Goal: Task Accomplishment & Management: Complete application form

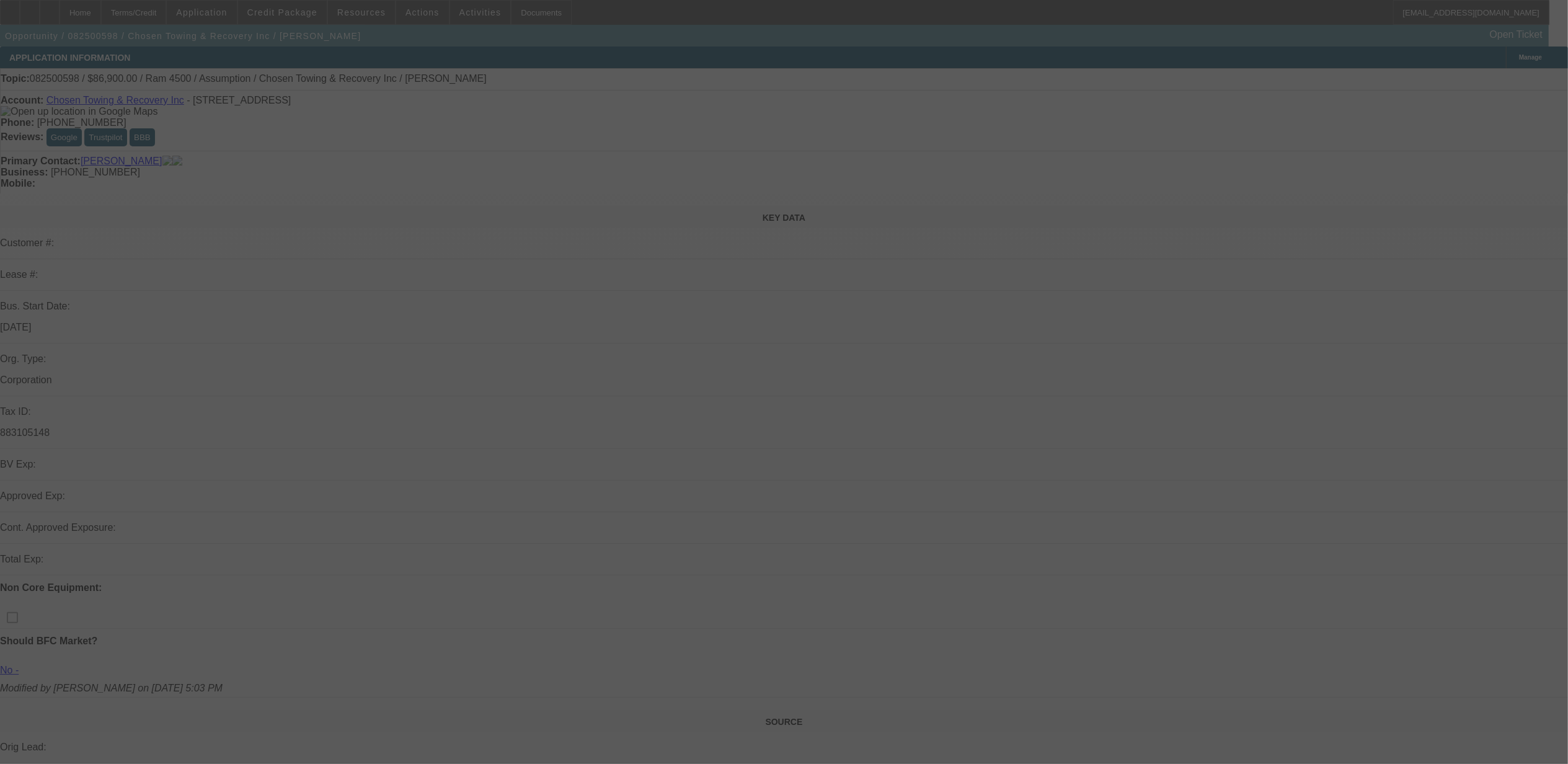
select select "0"
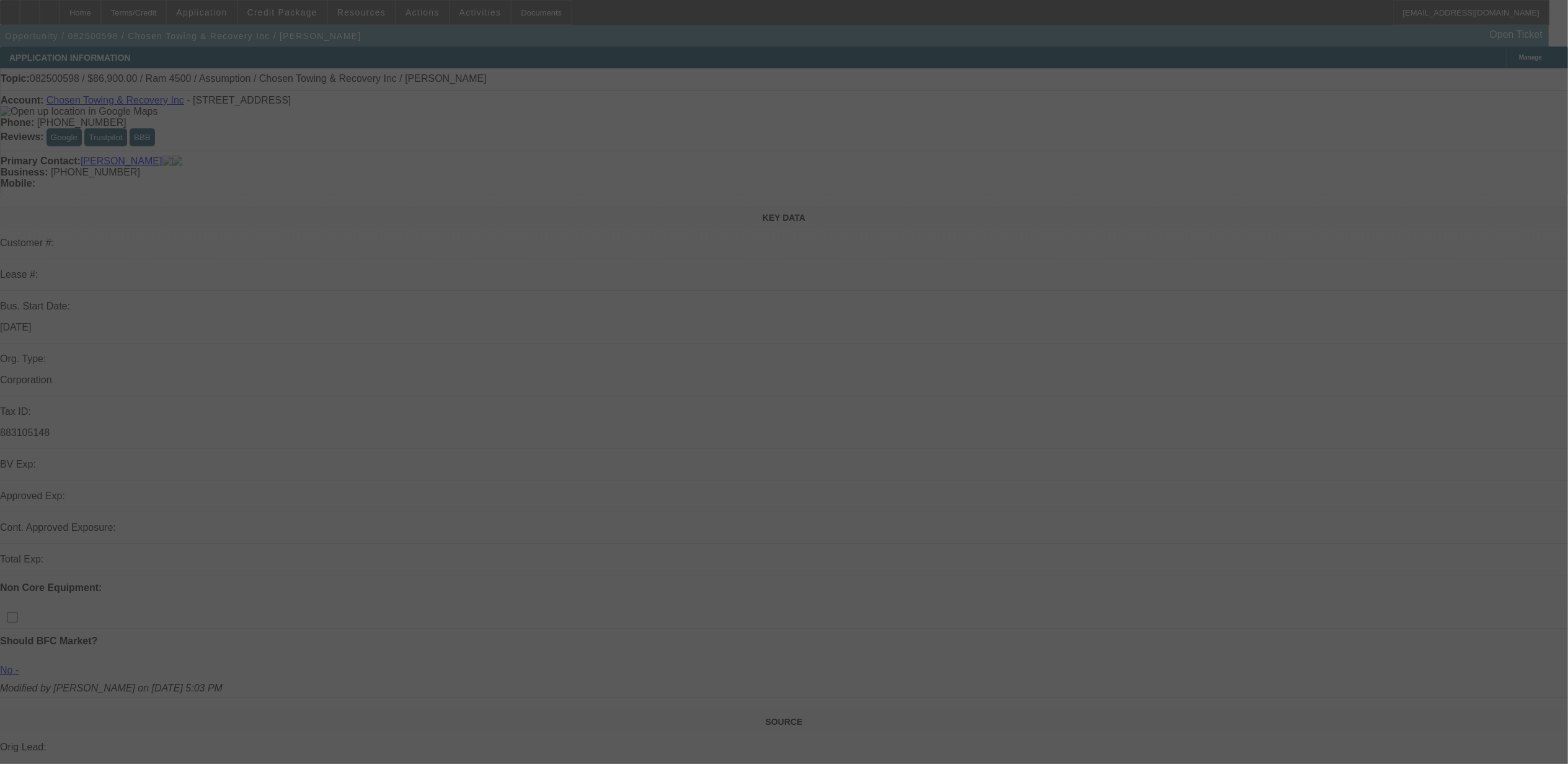
select select "0"
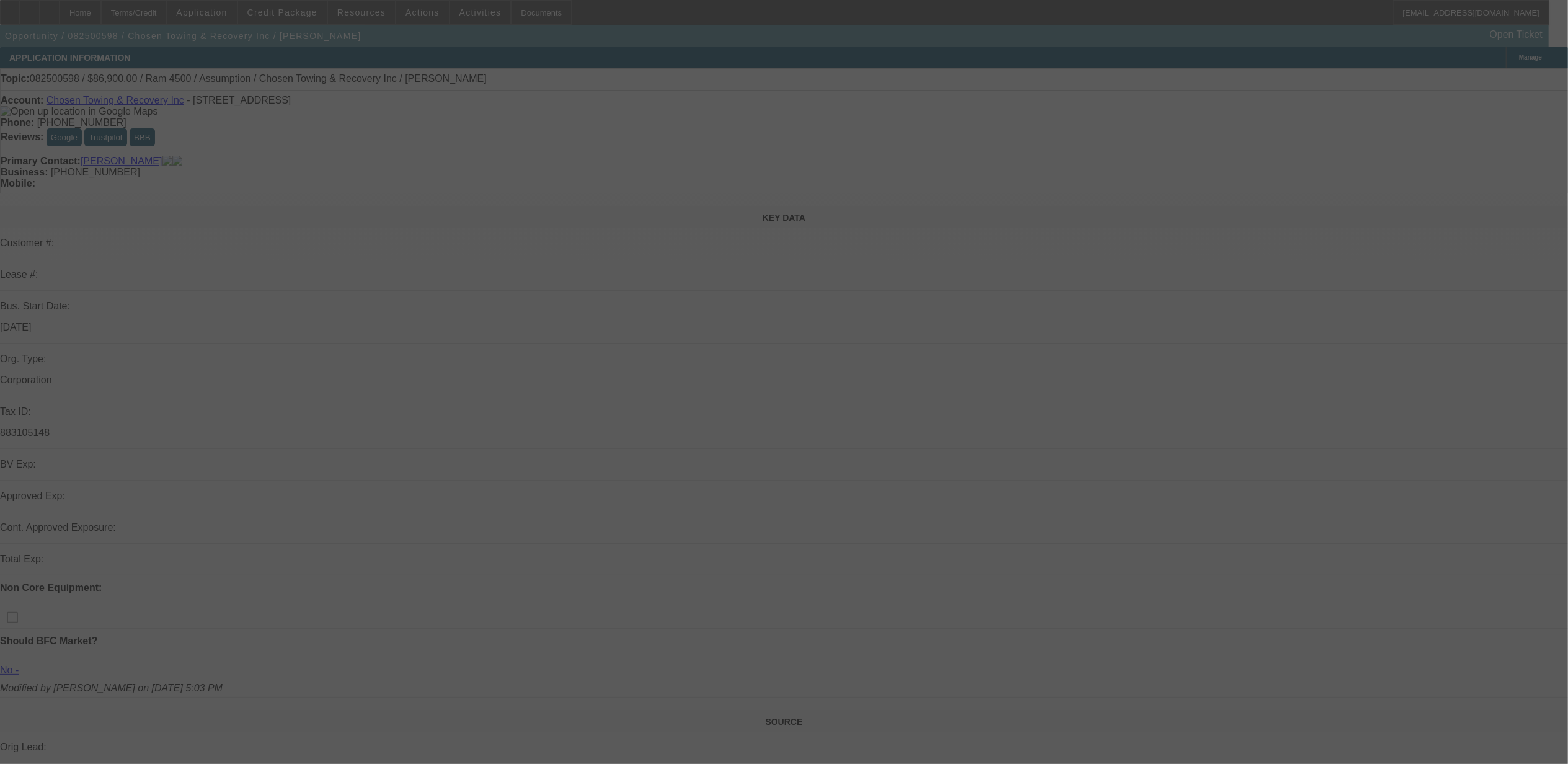
select select "2"
select select "0.1"
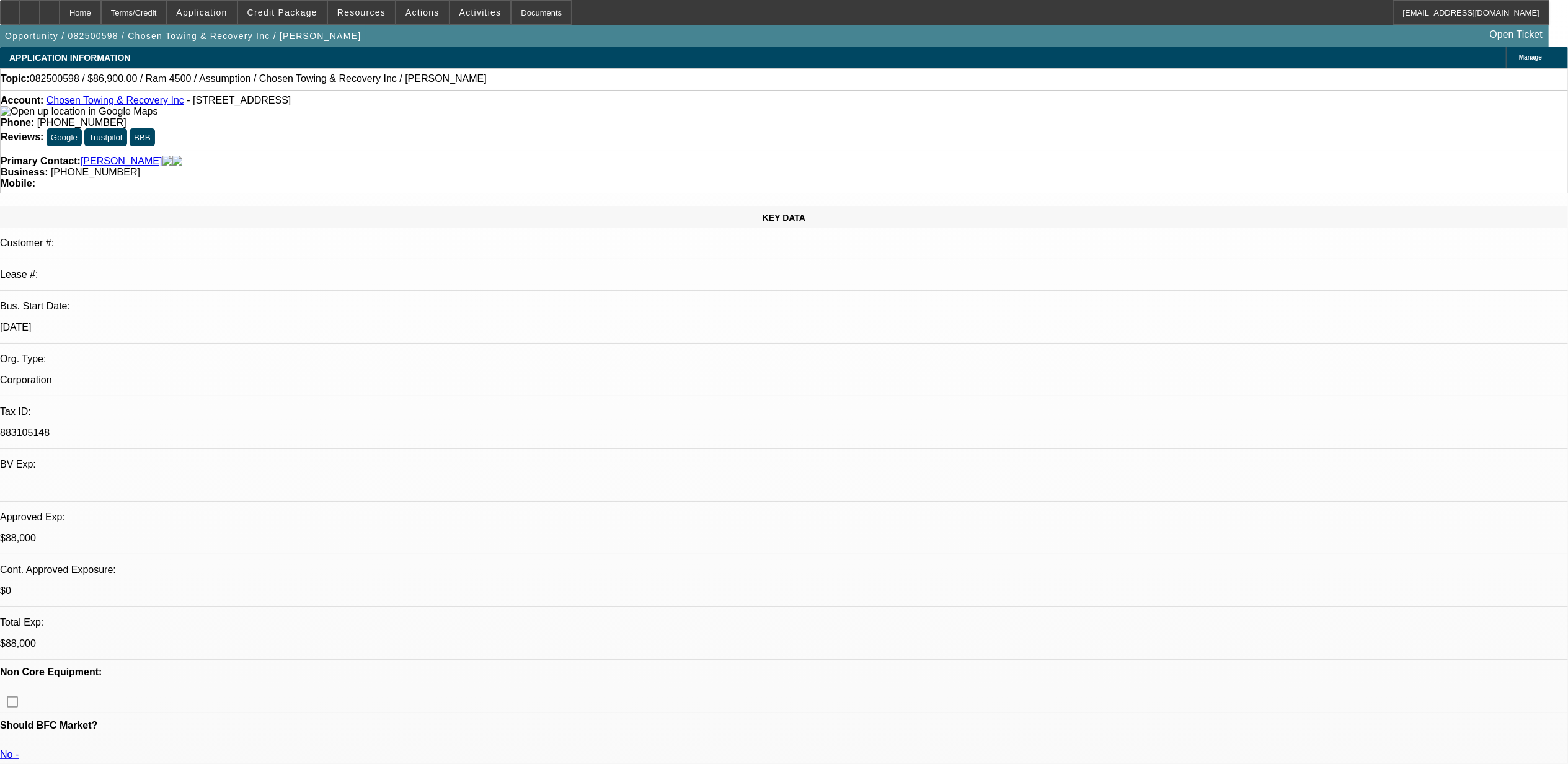
select select "1"
select select "6"
select select "1"
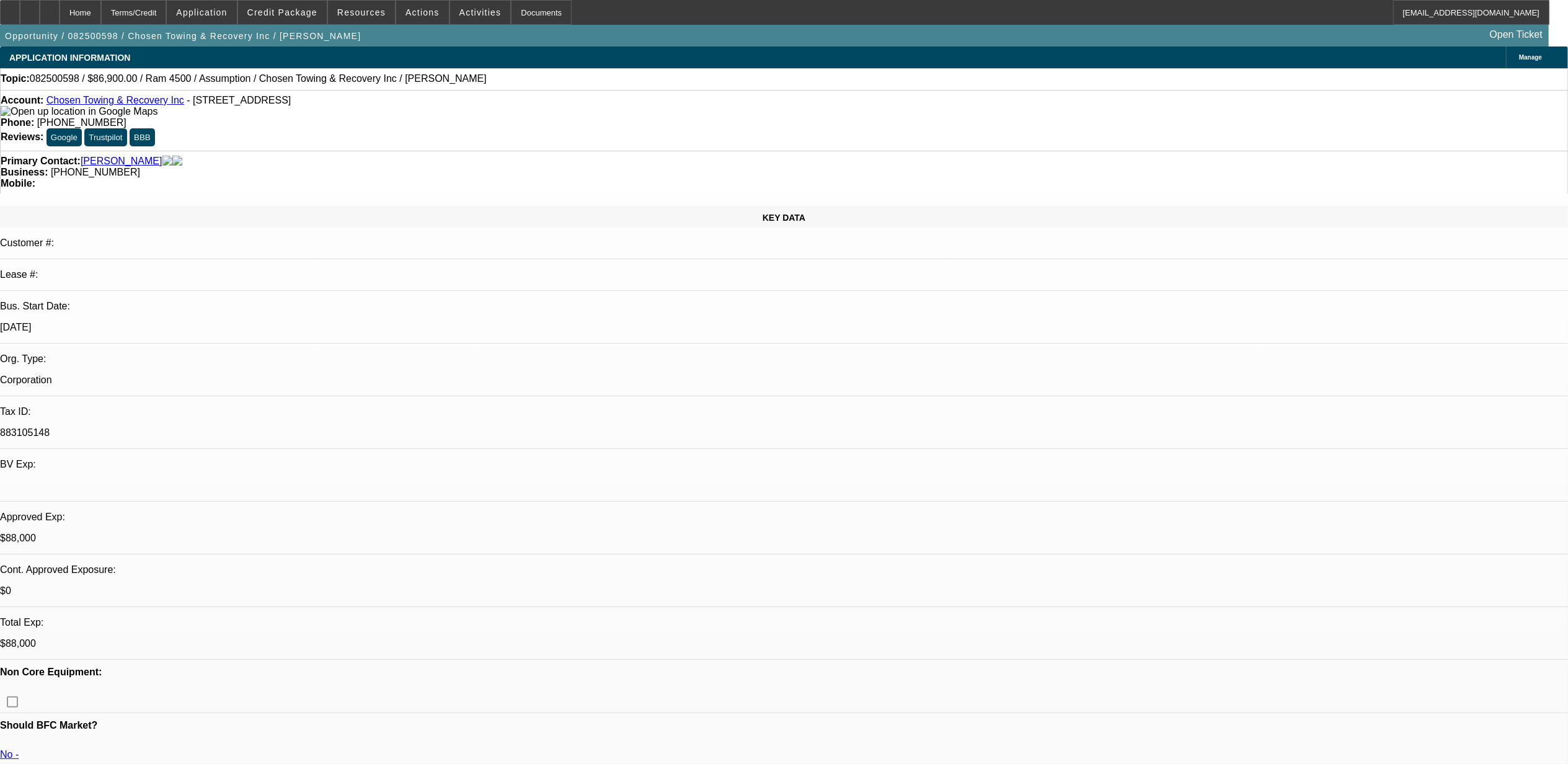
select select "6"
select select "1"
select select "6"
select select "1"
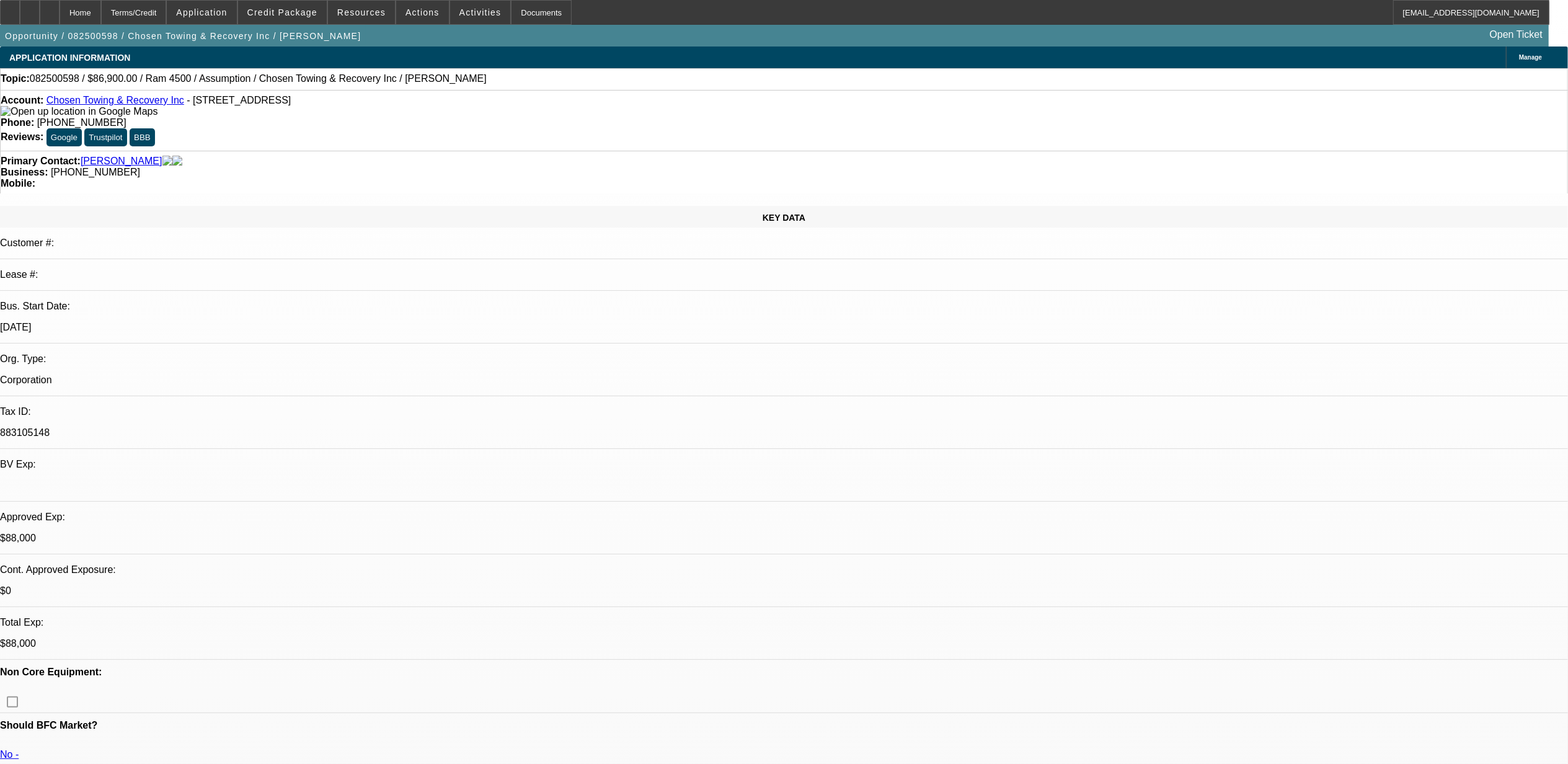
select select "2"
select select "4"
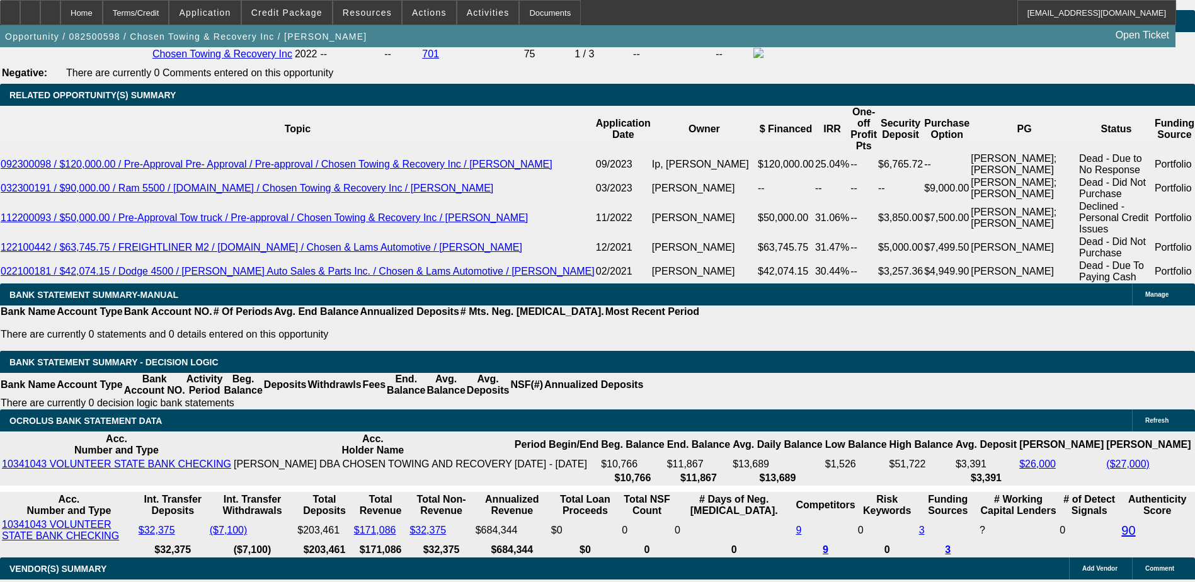
scroll to position [1953, 0]
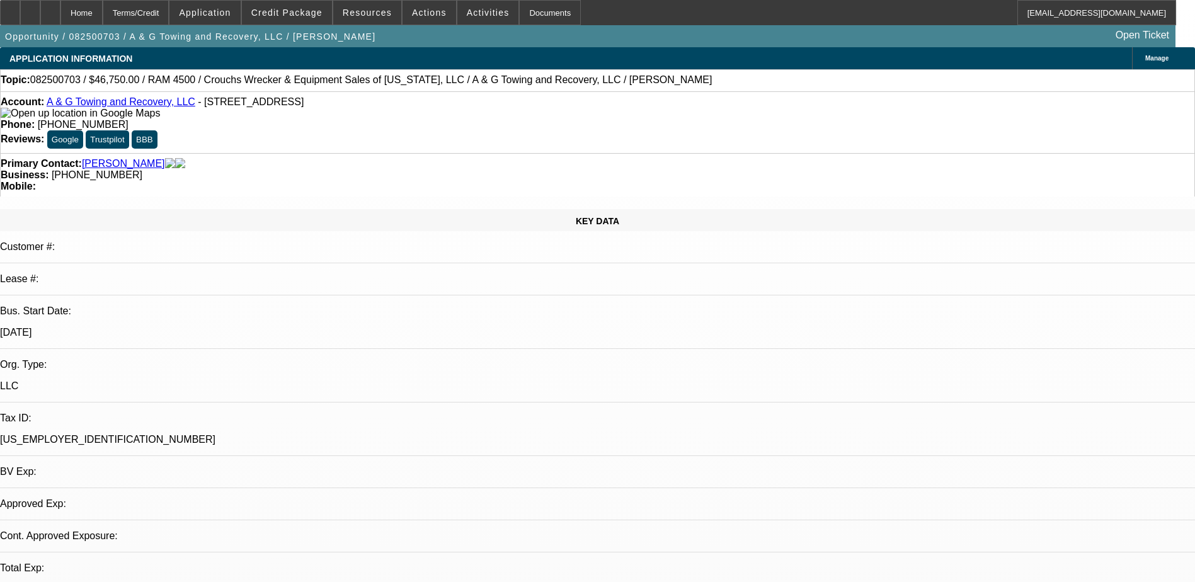
select select "0.15"
select select "2"
select select "0.1"
select select "0"
select select "2"
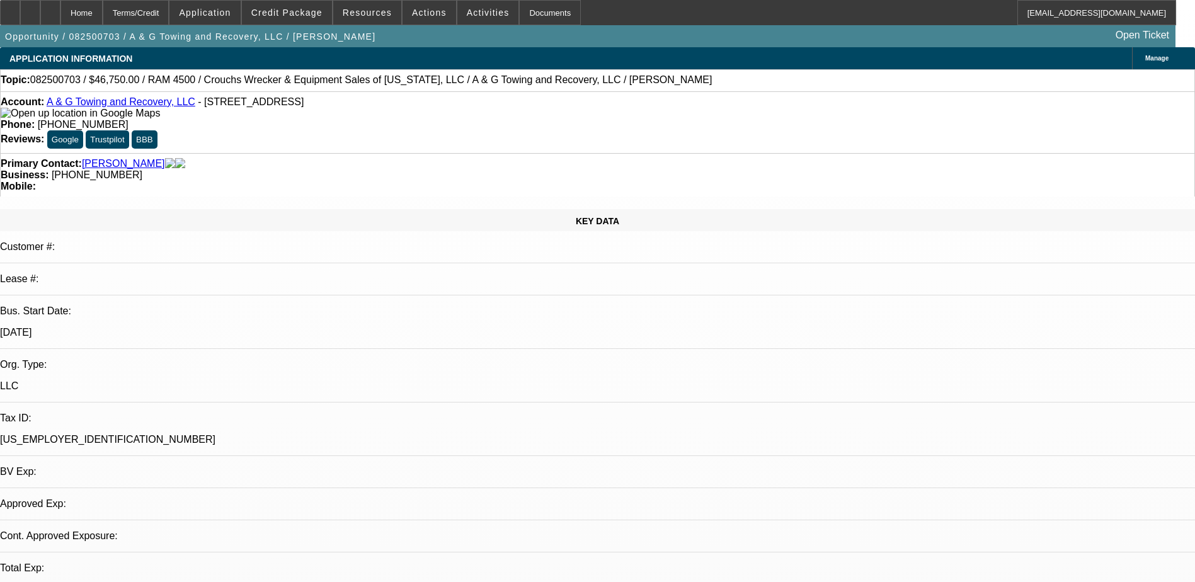
select select "0.1"
select select "1"
select select "2"
select select "4"
select select "1"
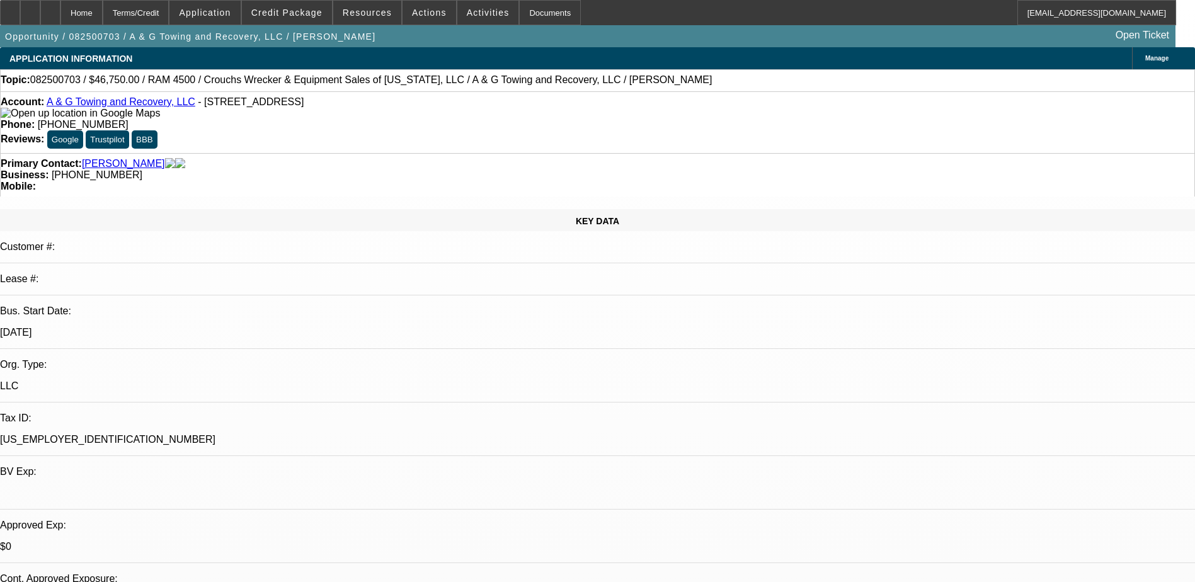
select select "2"
select select "4"
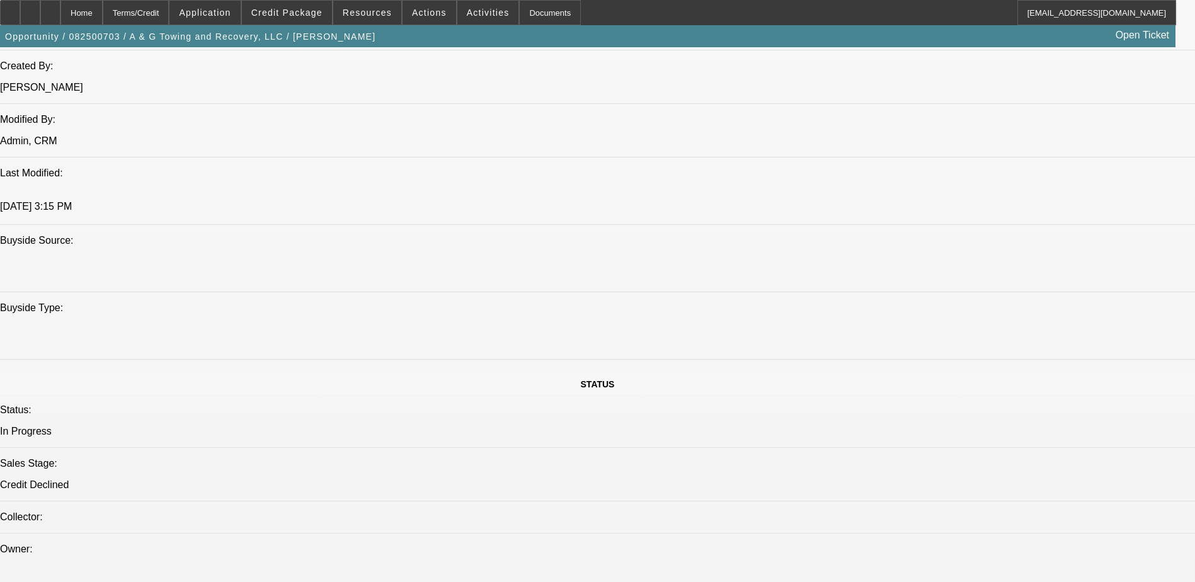
scroll to position [1008, 0]
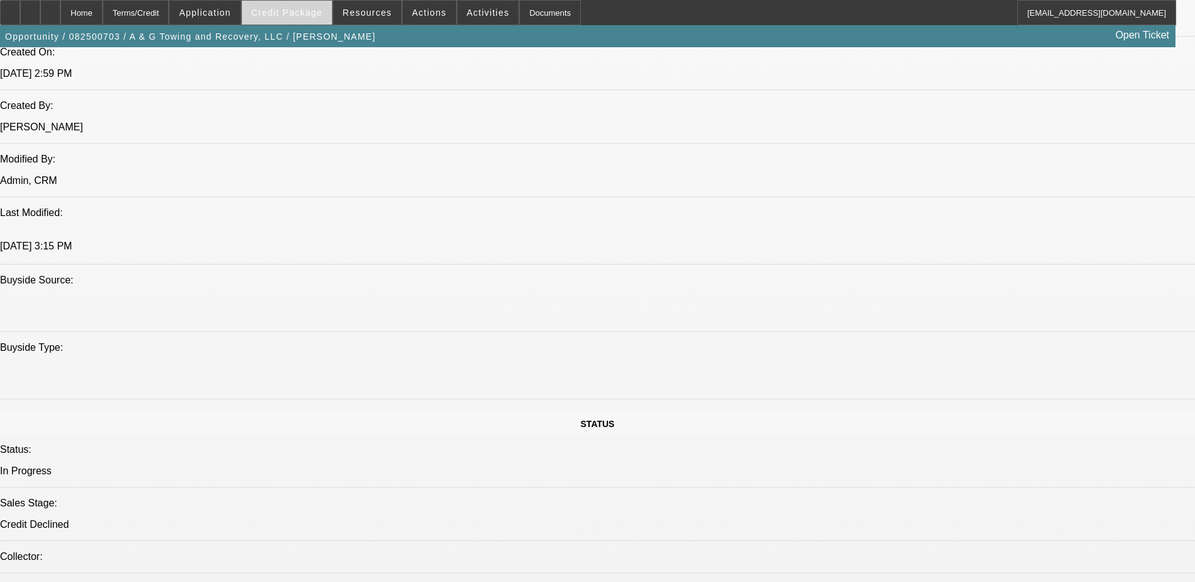
click at [285, 20] on span at bounding box center [287, 12] width 90 height 30
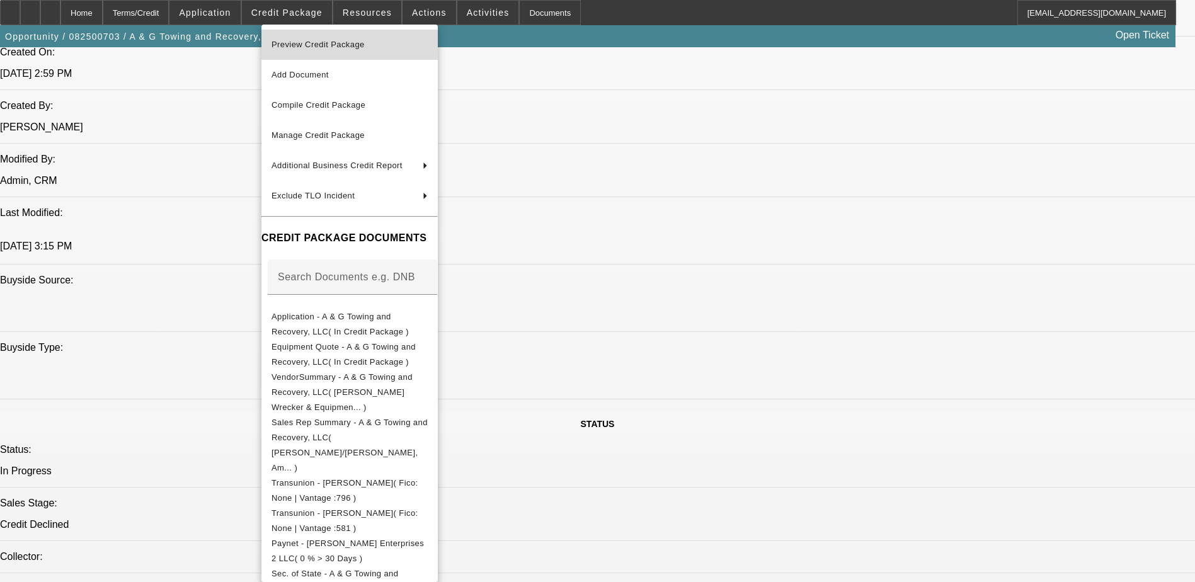
click at [365, 42] on span "Preview Credit Package" at bounding box center [318, 44] width 93 height 9
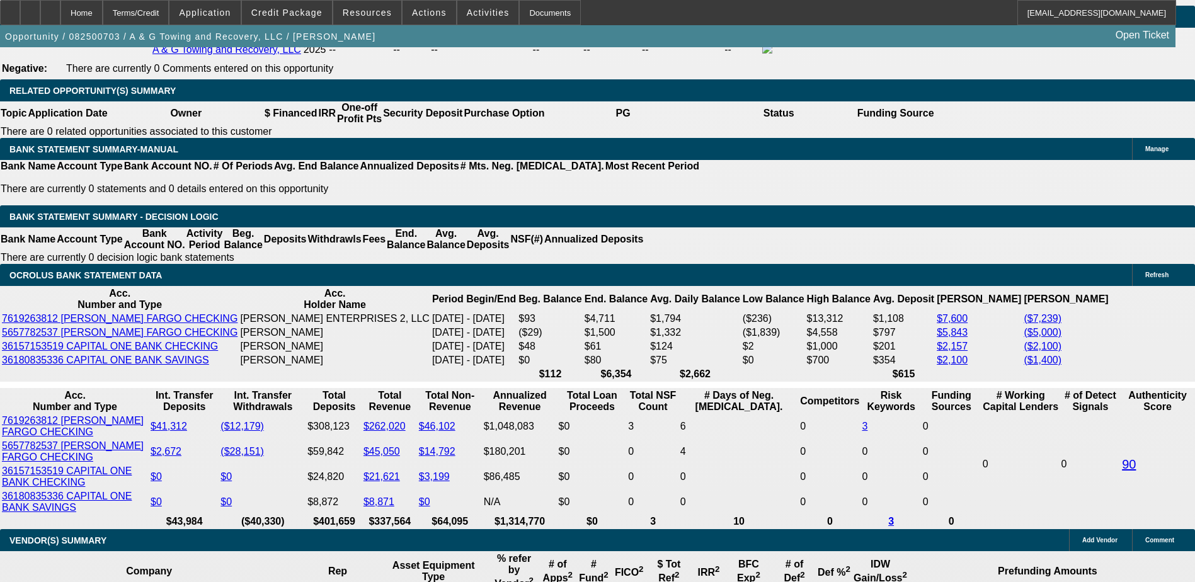
scroll to position [2079, 0]
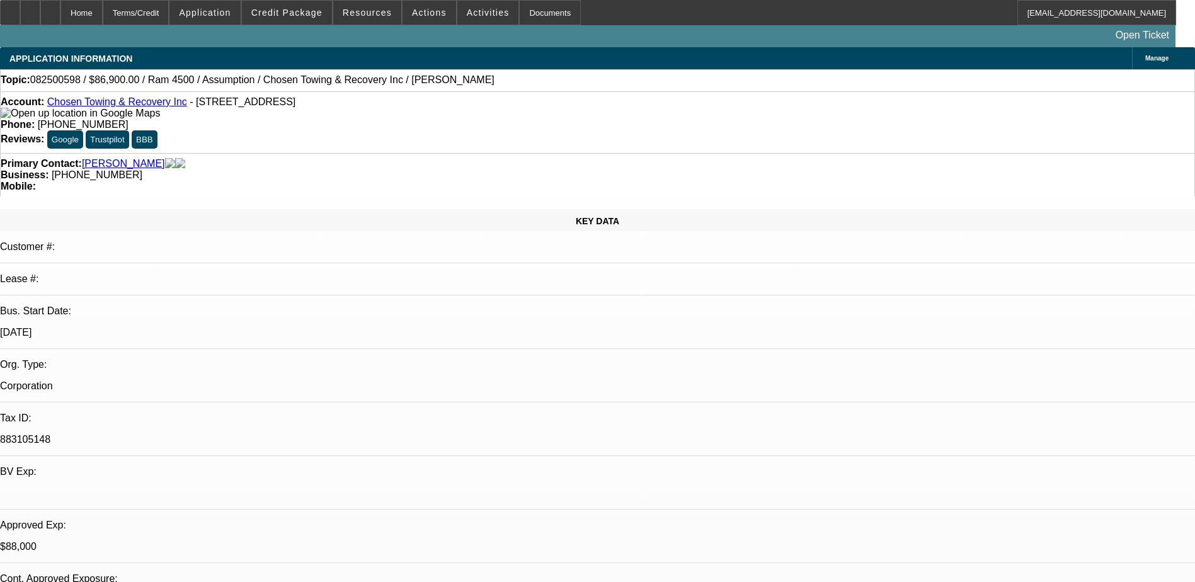
select select "0"
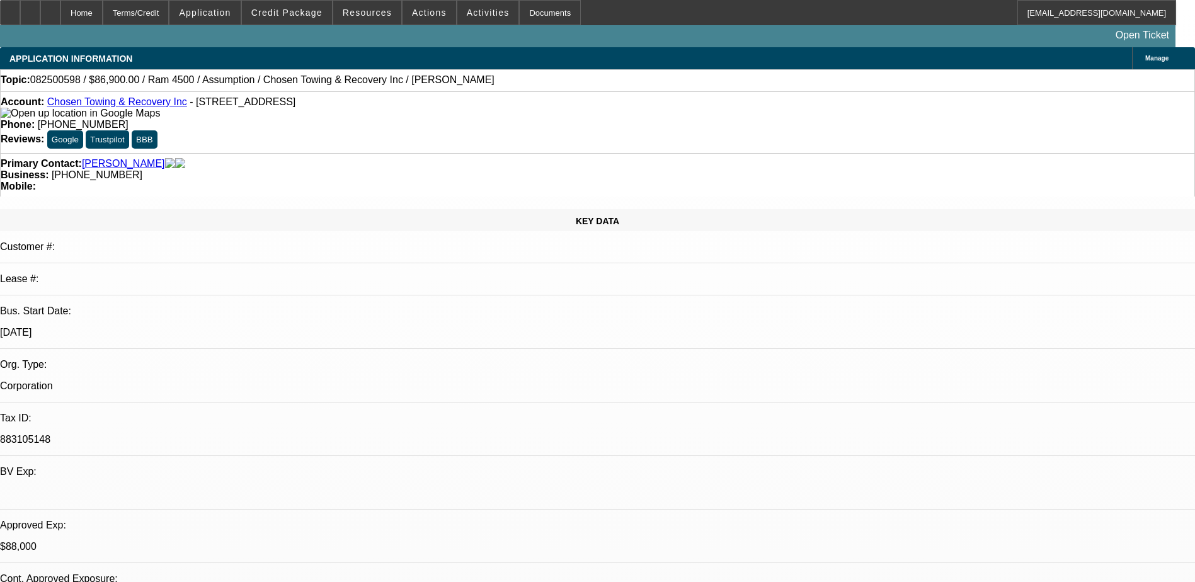
select select "0"
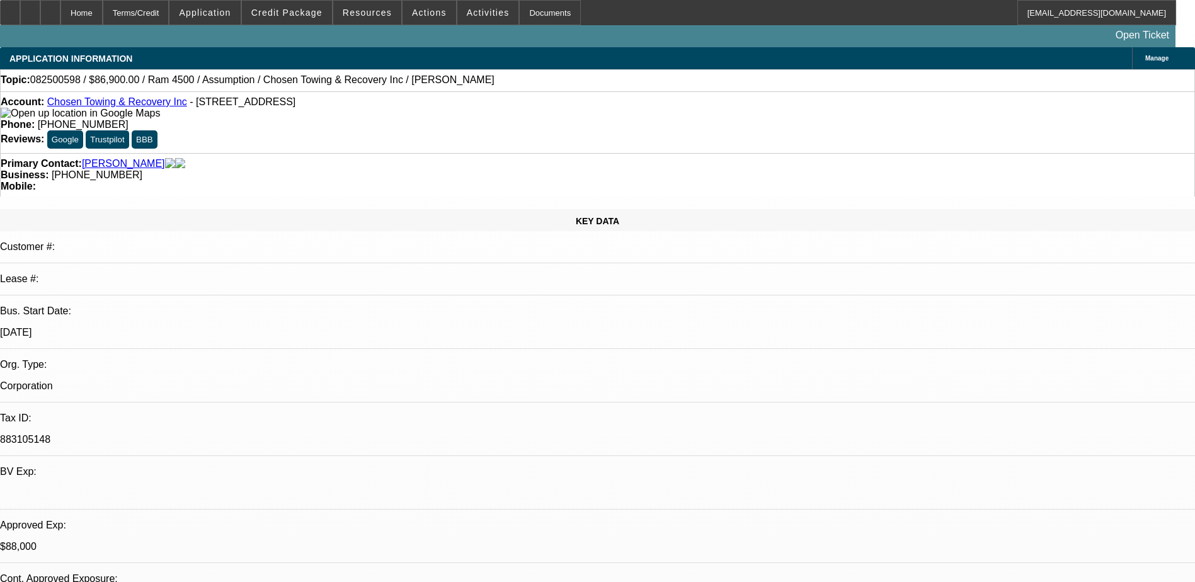
select select "2"
select select "0.1"
select select "1"
select select "6"
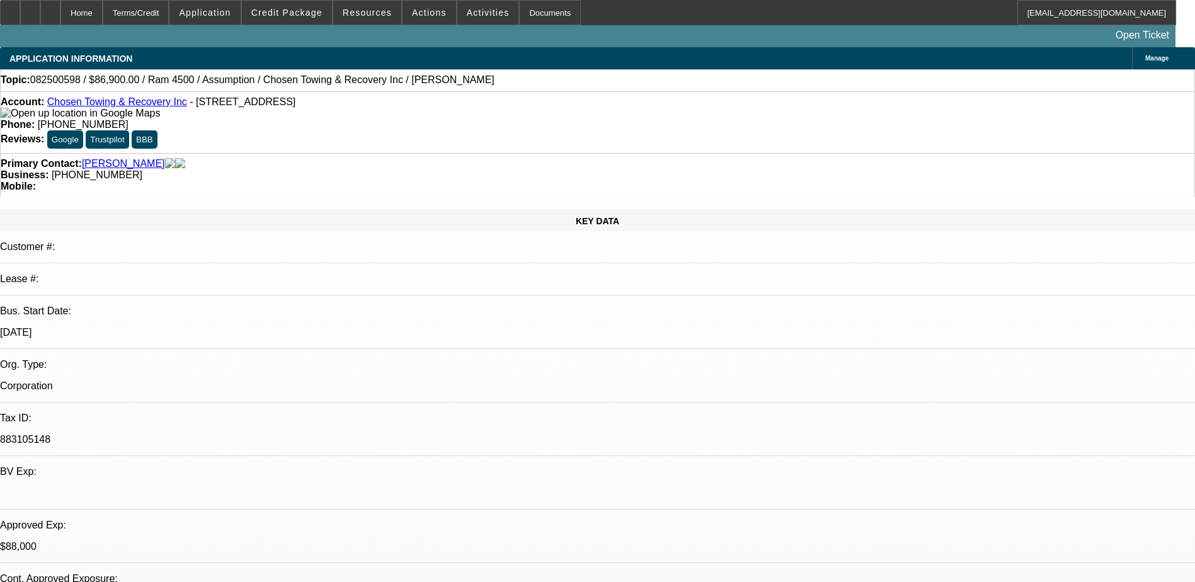
select select "1"
select select "6"
select select "1"
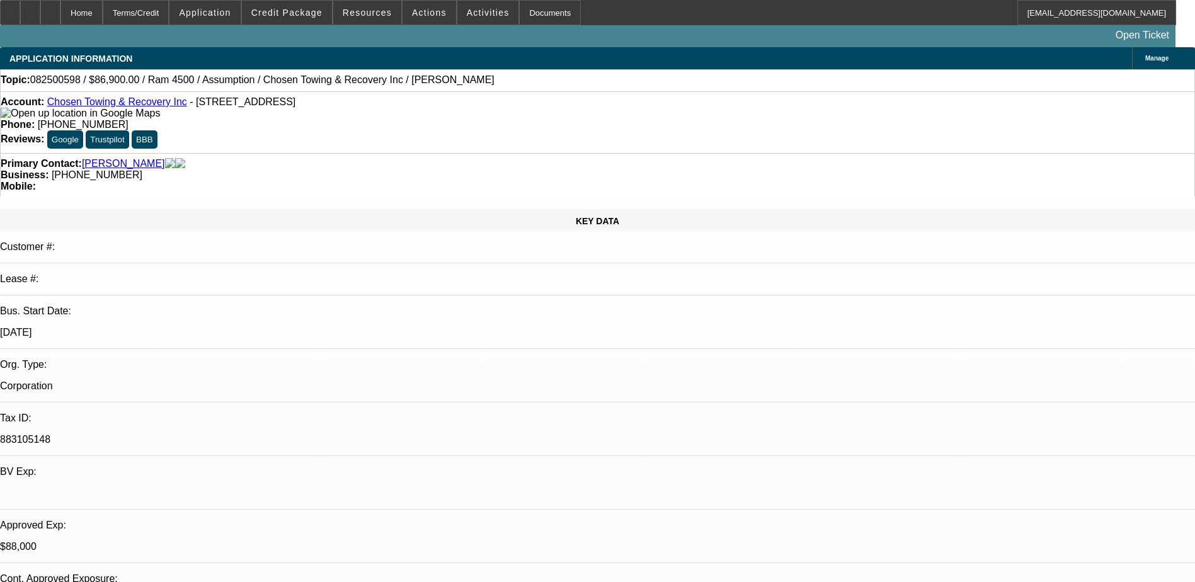
select select "6"
select select "1"
select select "2"
select select "4"
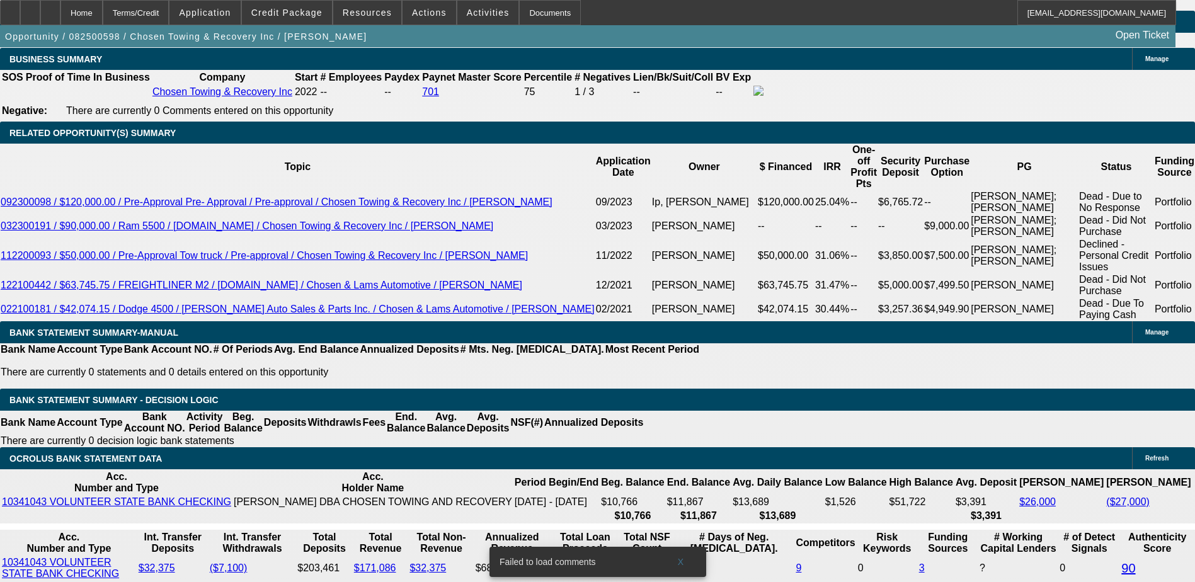
scroll to position [2016, 0]
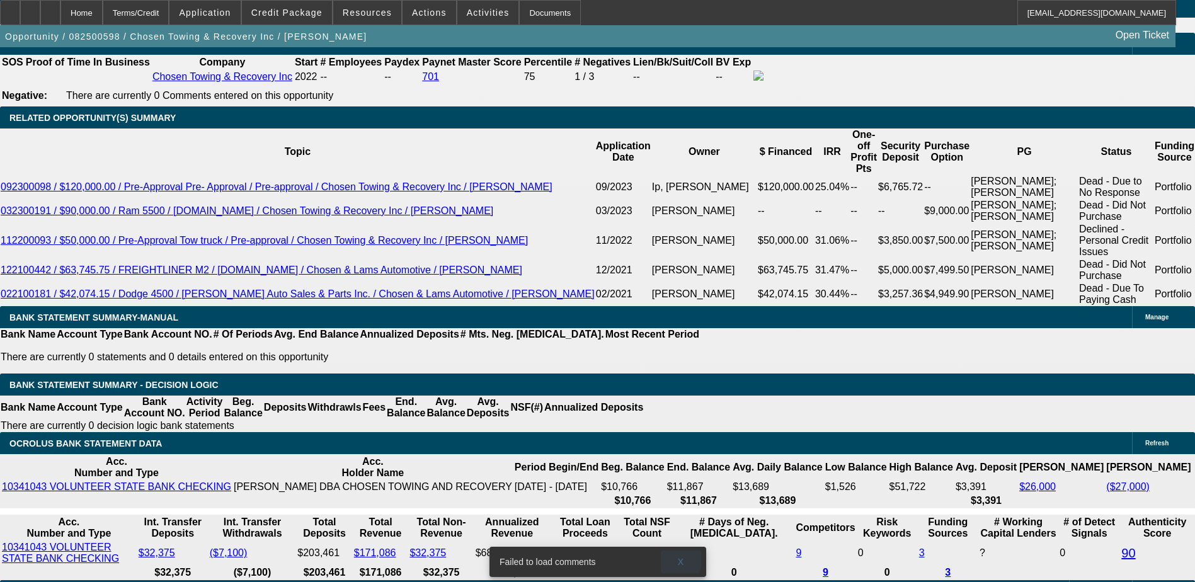
click at [673, 550] on span at bounding box center [681, 562] width 40 height 30
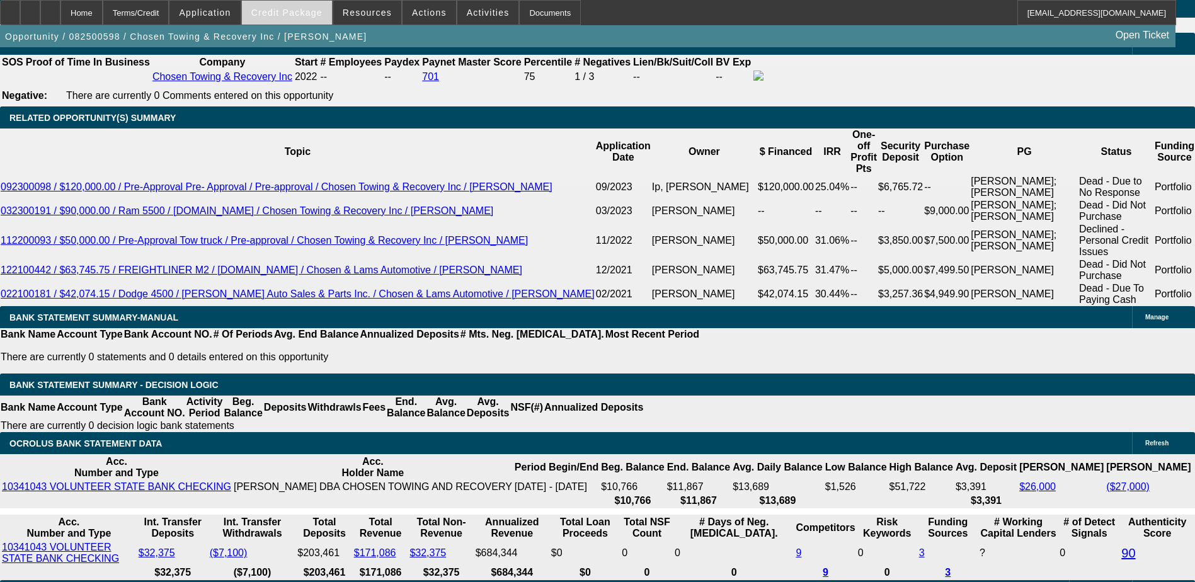
click at [282, 8] on span "Credit Package" at bounding box center [286, 13] width 71 height 10
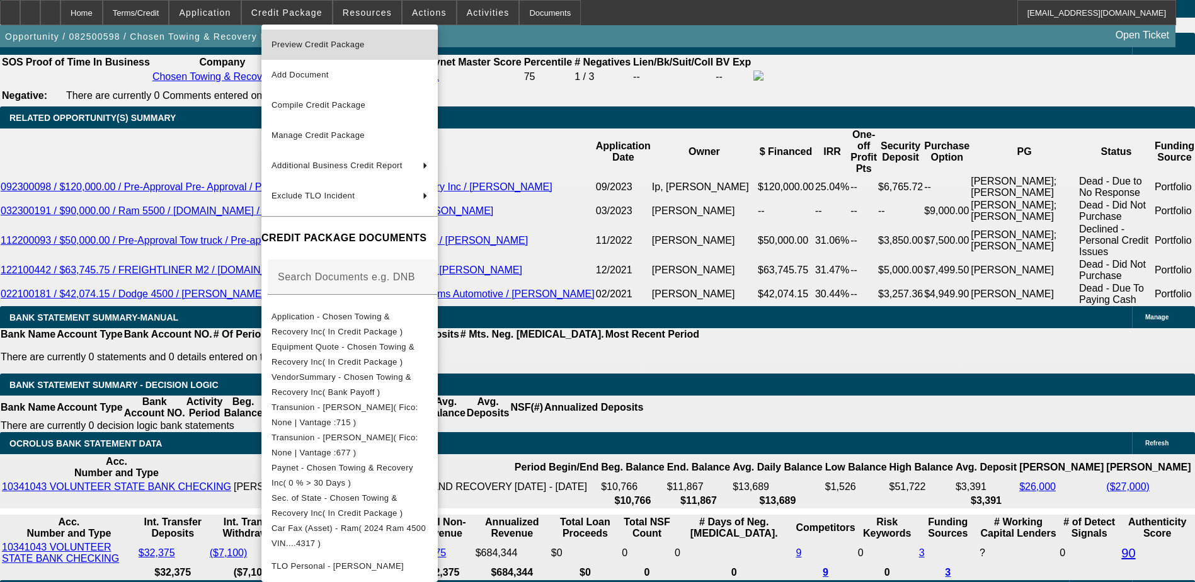
click at [362, 51] on span "Preview Credit Package" at bounding box center [350, 44] width 156 height 15
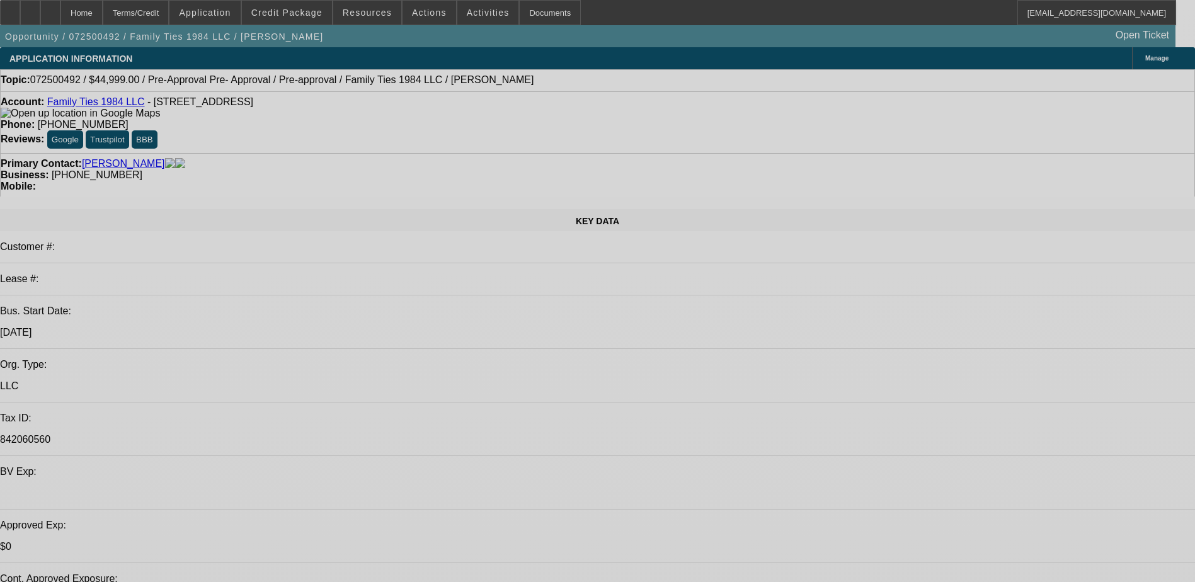
select select "0"
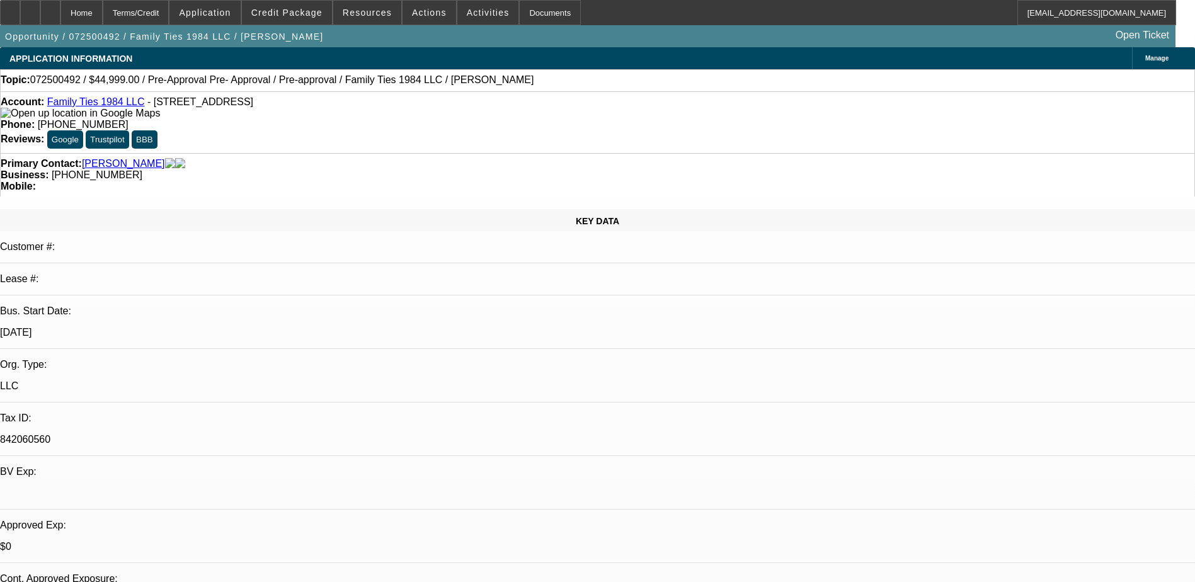
select select "2"
select select "0.1"
select select "0"
select select "0.1"
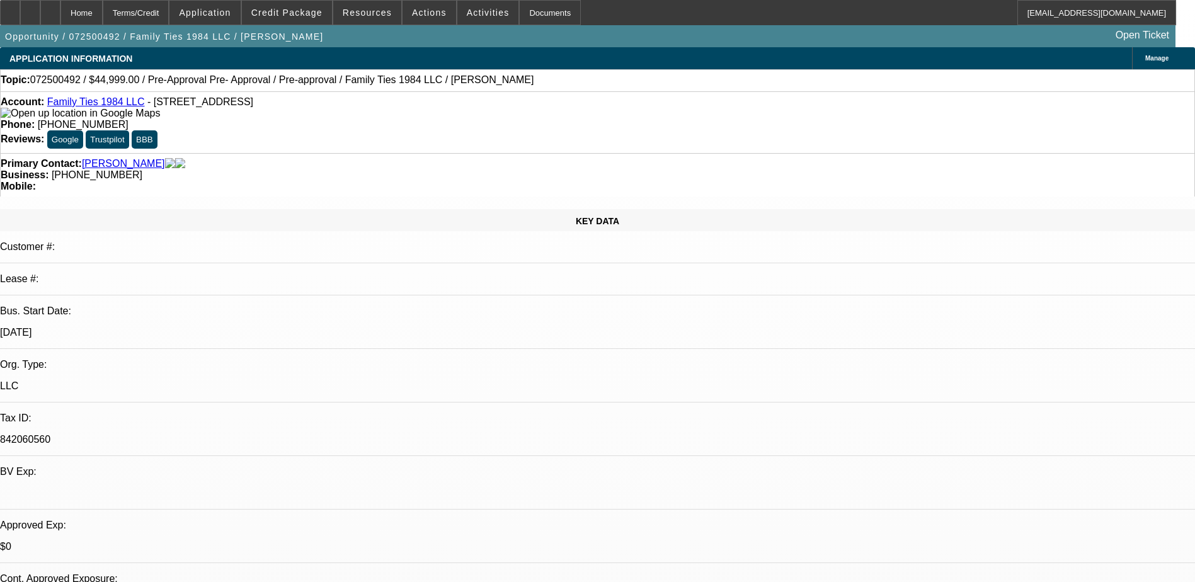
select select "0.2"
select select "2"
select select "0.1"
select select "2"
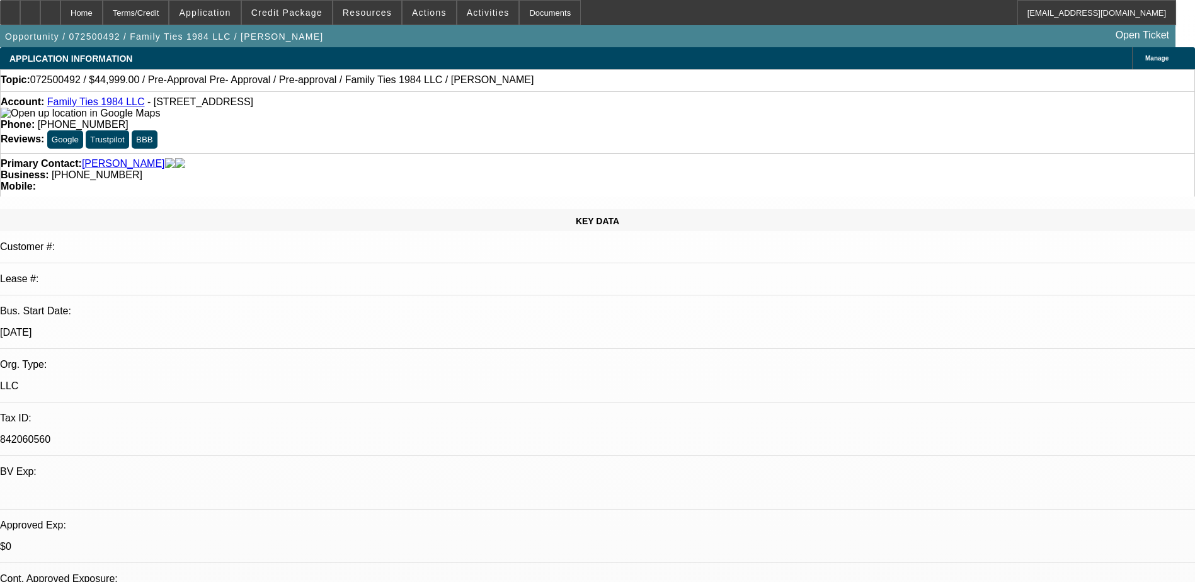
select select "0.1"
select select "1"
select select "2"
select select "4"
select select "1"
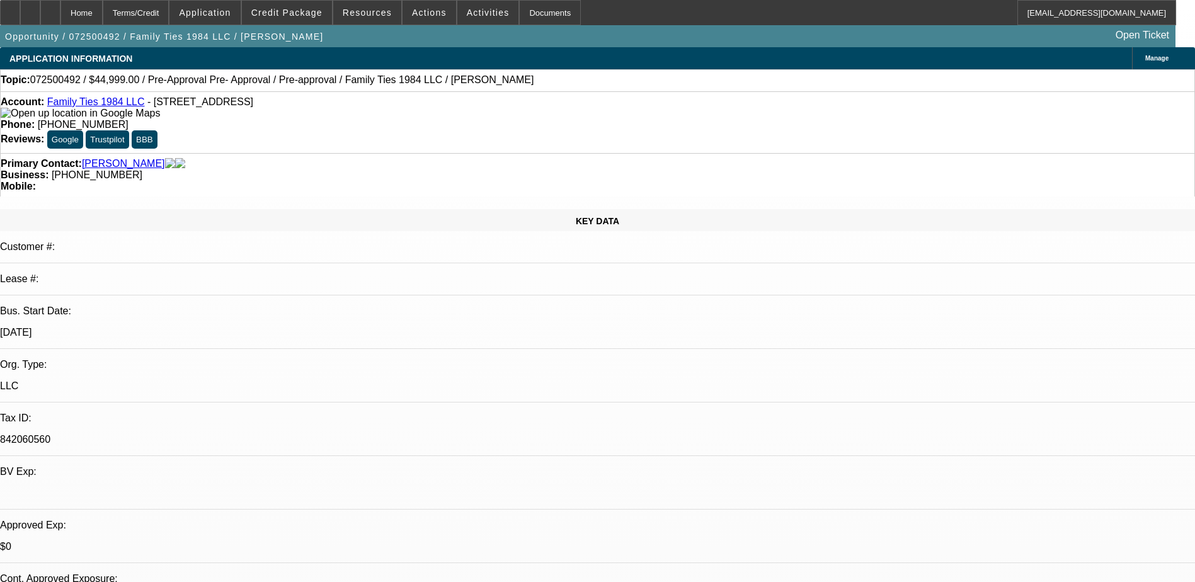
select select "1"
select select "4"
select select "1"
select select "2"
select select "4"
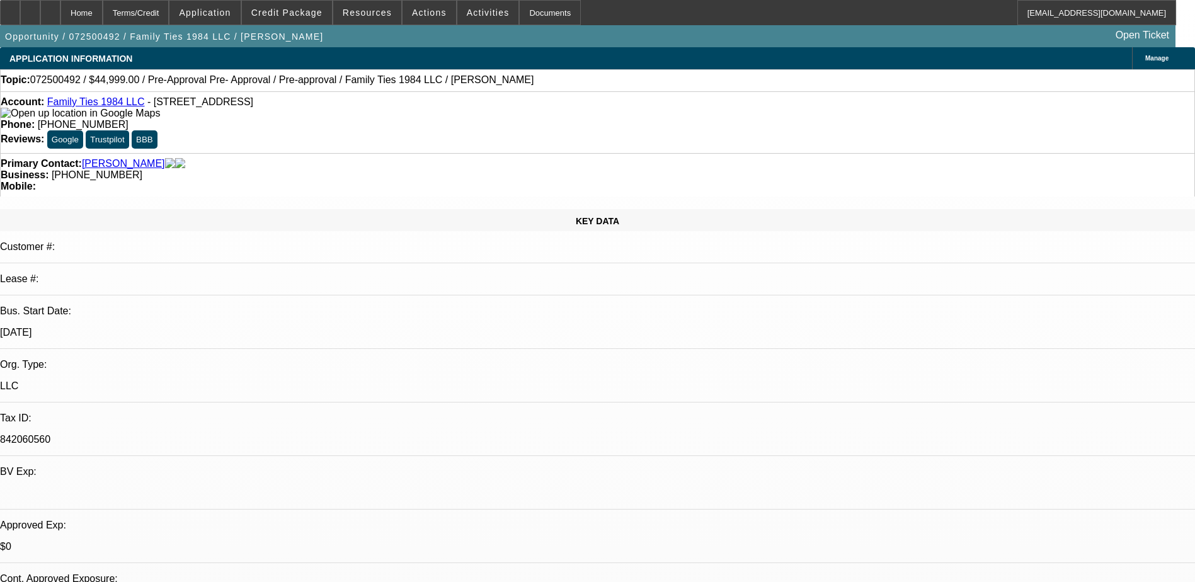
select select "1"
select select "2"
select select "4"
drag, startPoint x: 494, startPoint y: 103, endPoint x: 437, endPoint y: 106, distance: 56.8
click at [437, 119] on div "Phone: [PHONE_NUMBER]" at bounding box center [598, 124] width 1194 height 11
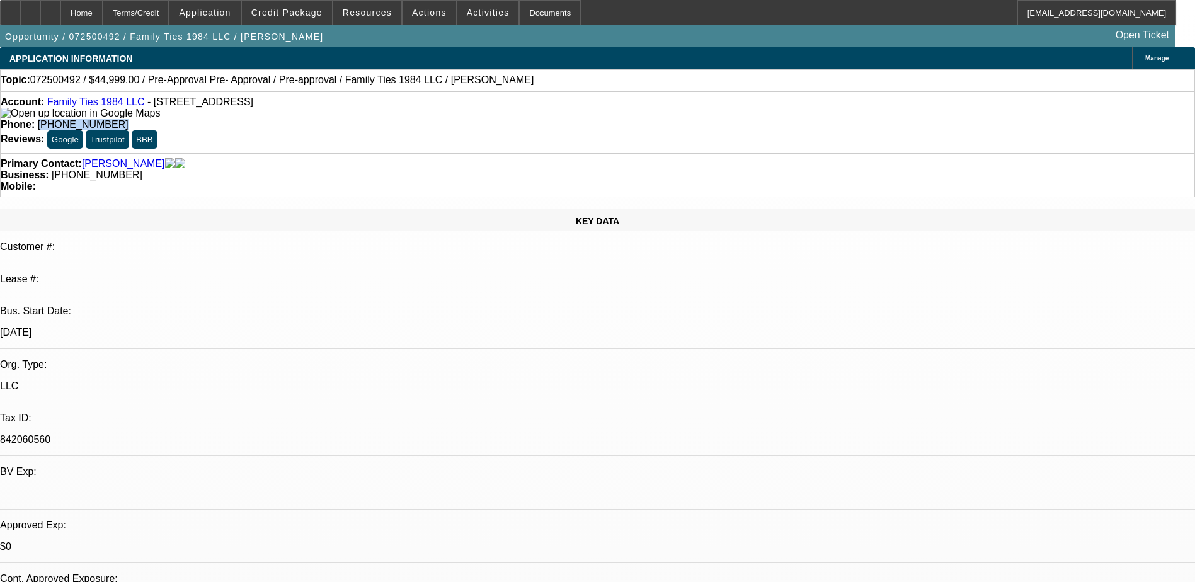
drag, startPoint x: 437, startPoint y: 106, endPoint x: 481, endPoint y: 106, distance: 44.1
copy span "[PHONE_NUMBER]"
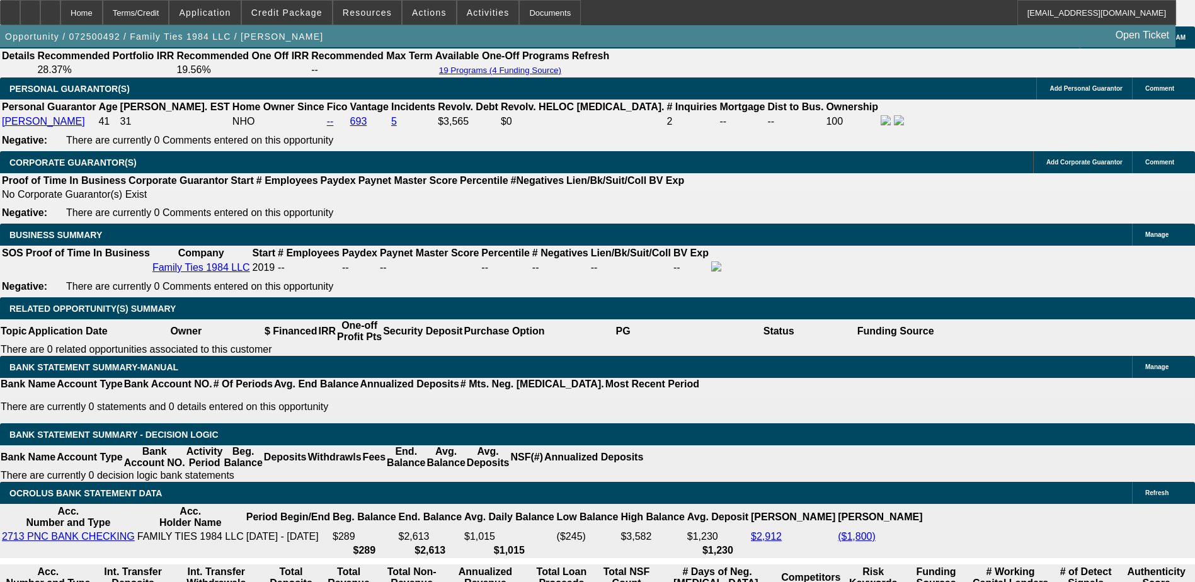
scroll to position [1890, 0]
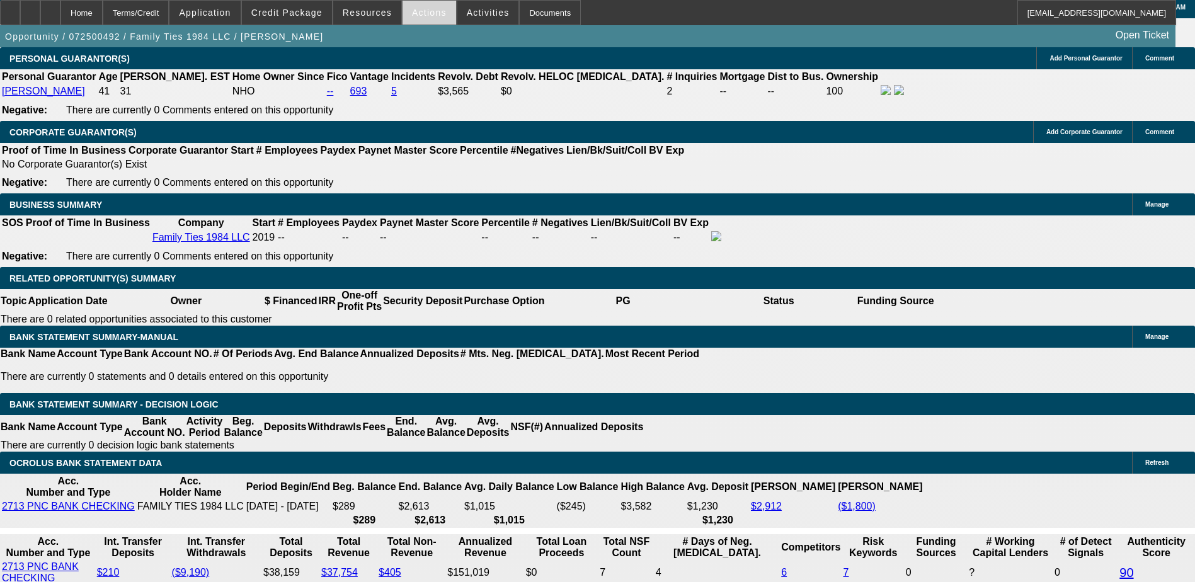
click at [426, 20] on span at bounding box center [430, 12] width 54 height 30
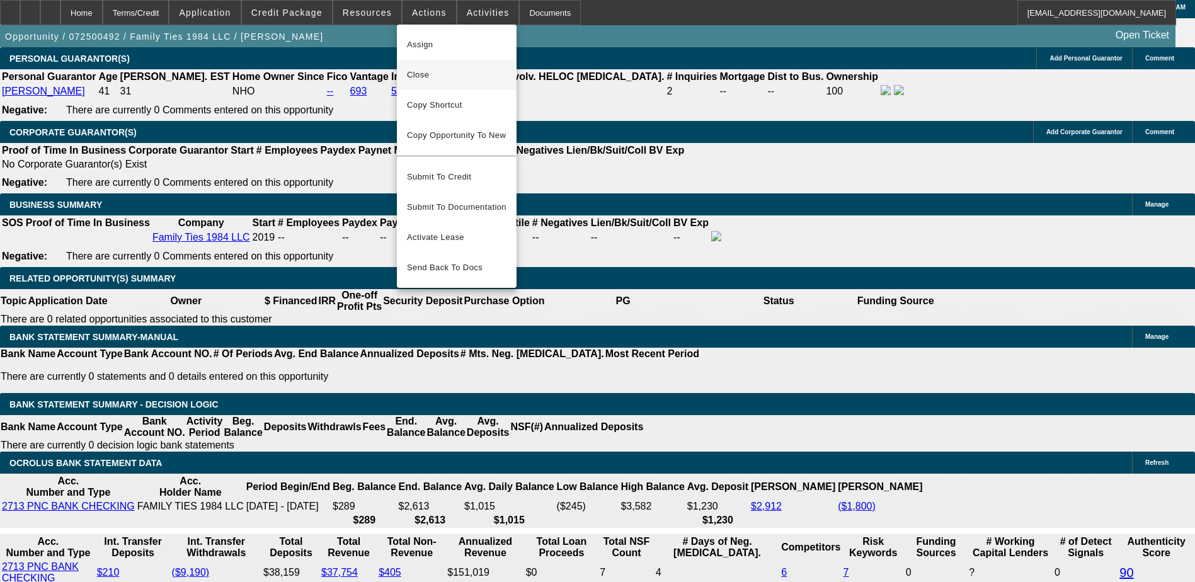
click at [443, 72] on span "Close" at bounding box center [457, 74] width 100 height 15
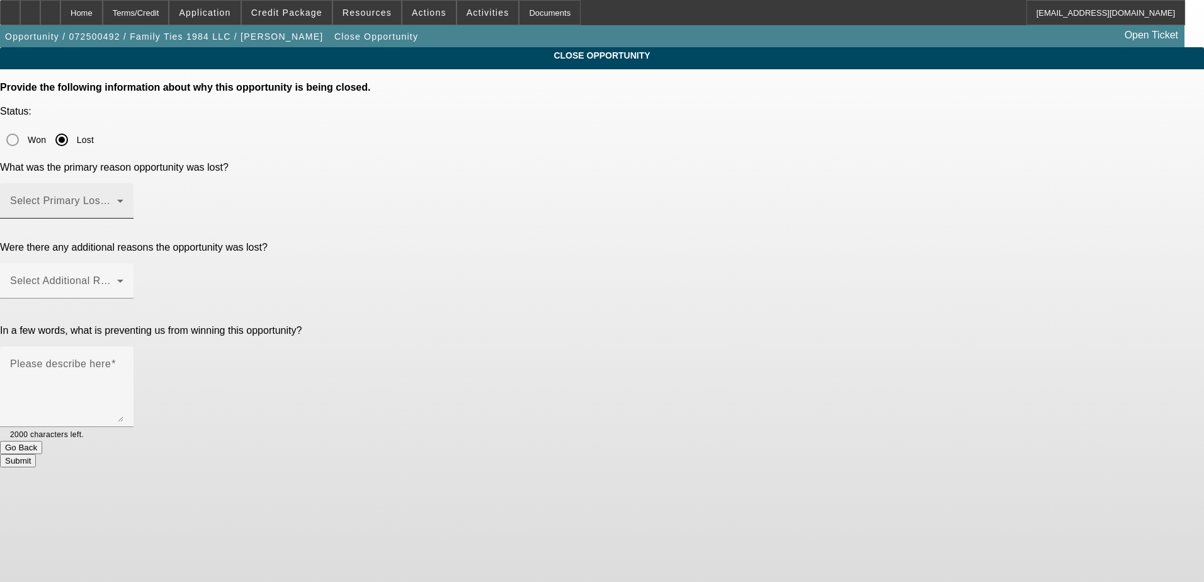
click at [117, 198] on span at bounding box center [63, 205] width 107 height 15
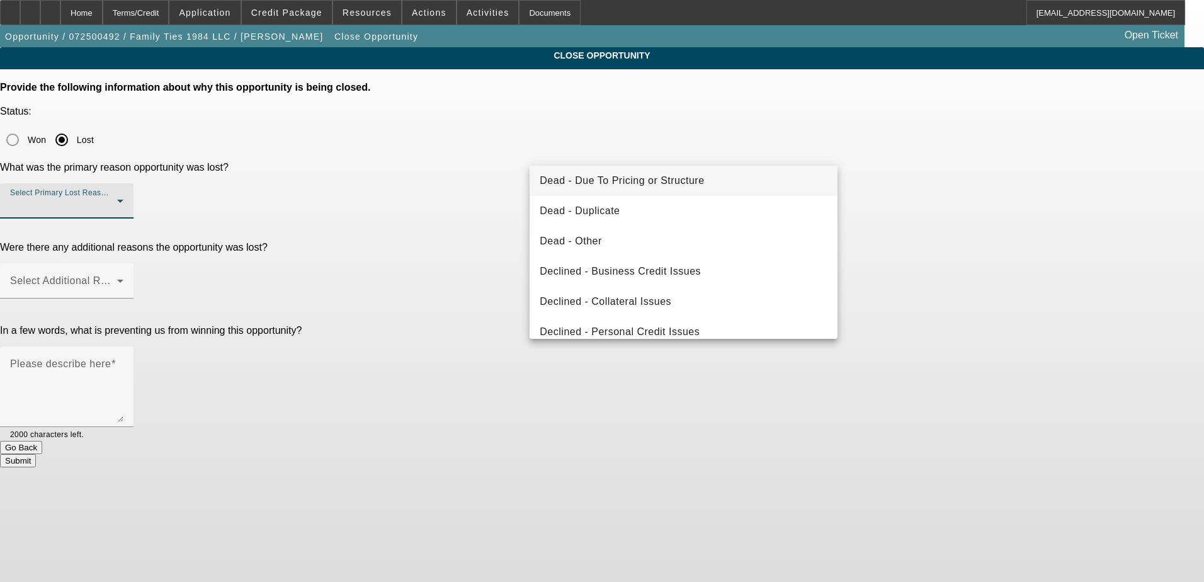
scroll to position [169, 0]
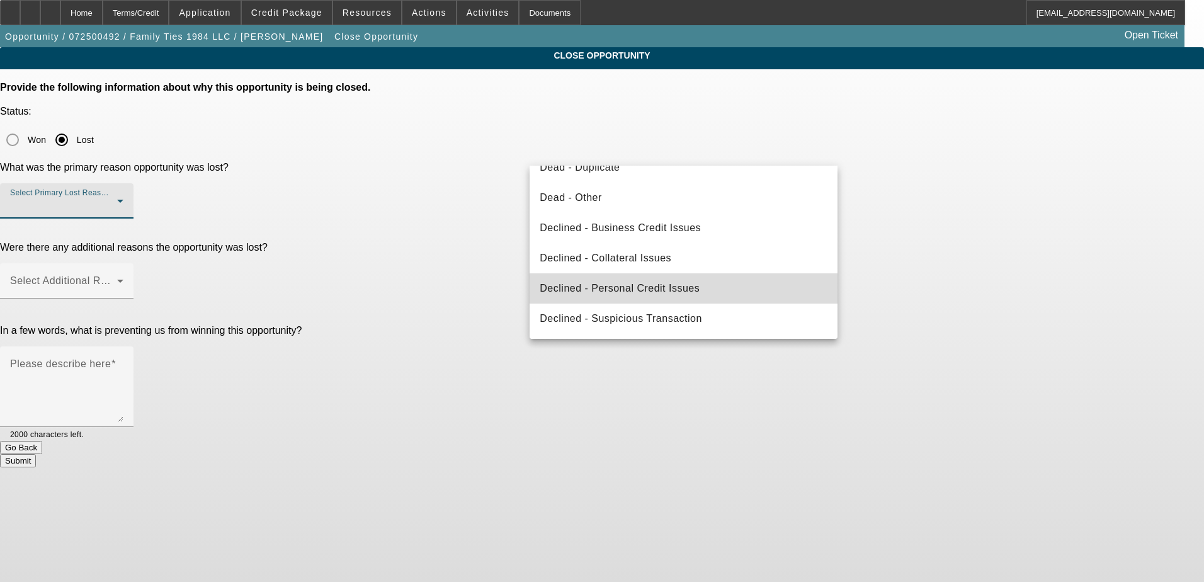
click at [717, 289] on mat-option "Declined - Personal Credit Issues" at bounding box center [684, 288] width 308 height 30
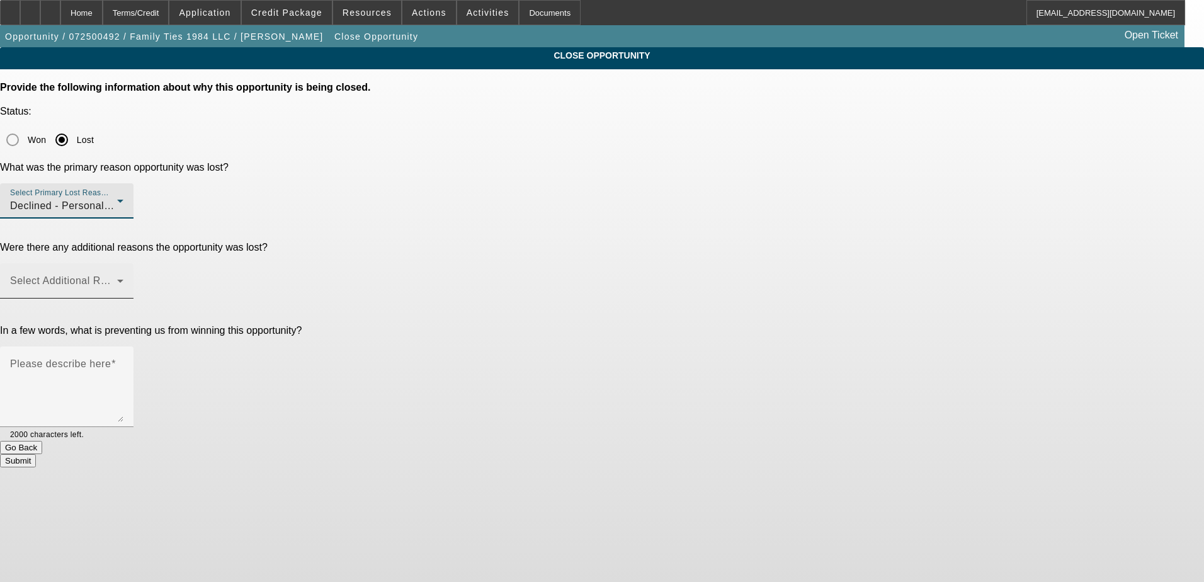
click at [117, 278] on span at bounding box center [63, 285] width 107 height 15
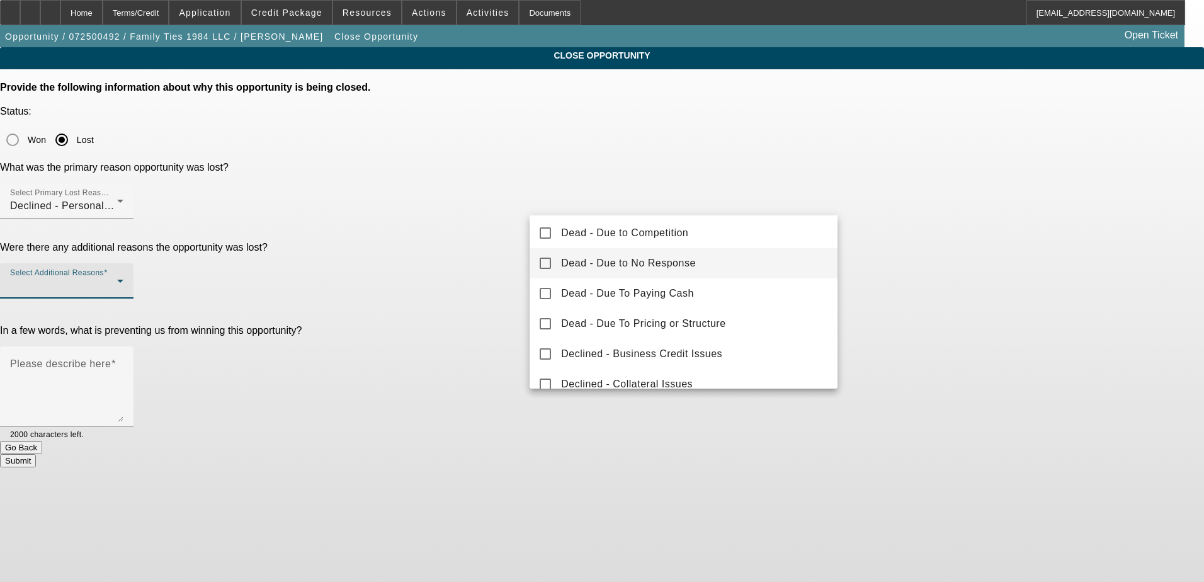
scroll to position [126, 0]
click at [695, 290] on span "Declined - Business Credit Issues" at bounding box center [641, 290] width 161 height 15
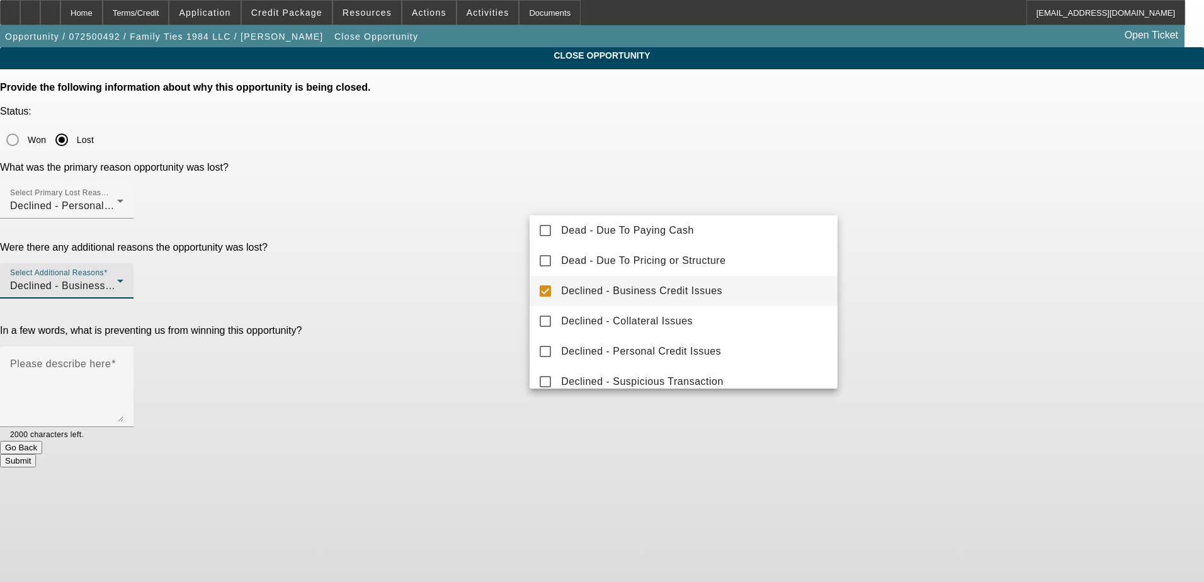
click at [450, 246] on div at bounding box center [602, 291] width 1204 height 582
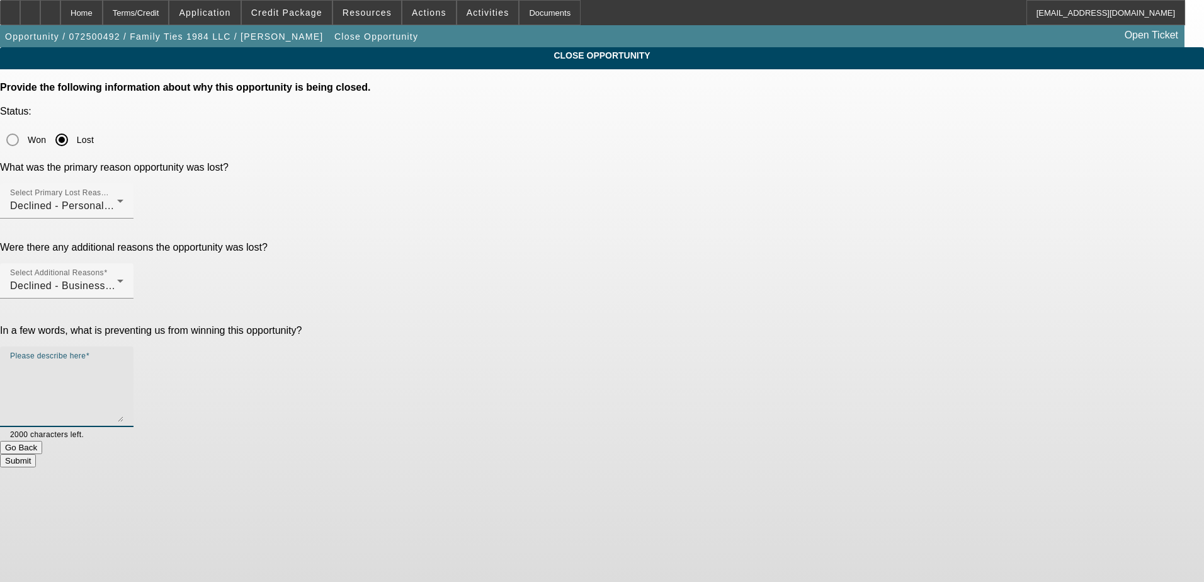
click at [123, 362] on textarea "Please describe here" at bounding box center [66, 392] width 113 height 60
type textarea "S"
type textarea "Failed business in early 2020s killed it"
click at [36, 454] on button "Submit" at bounding box center [18, 460] width 36 height 13
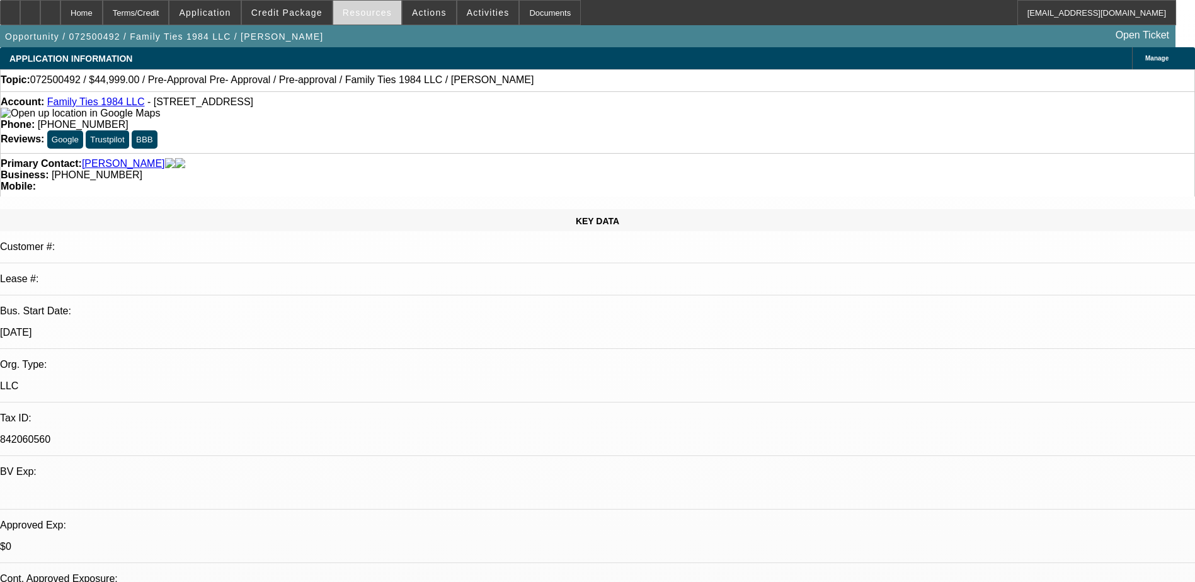
select select "0"
select select "2"
select select "0.1"
select select "0"
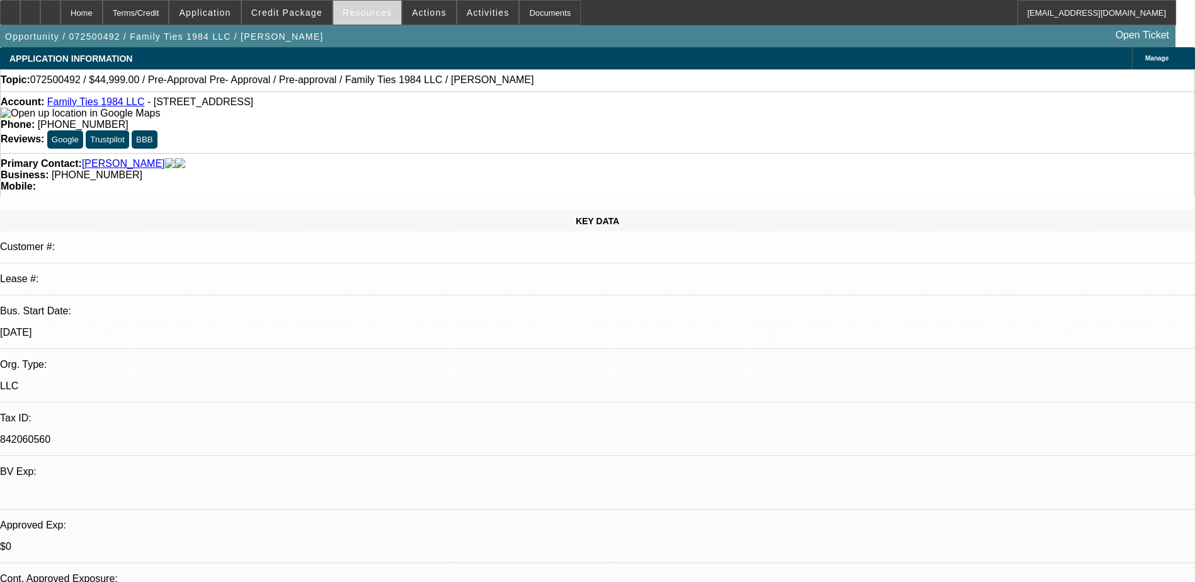
select select "0.1"
select select "0.2"
select select "2"
select select "0.1"
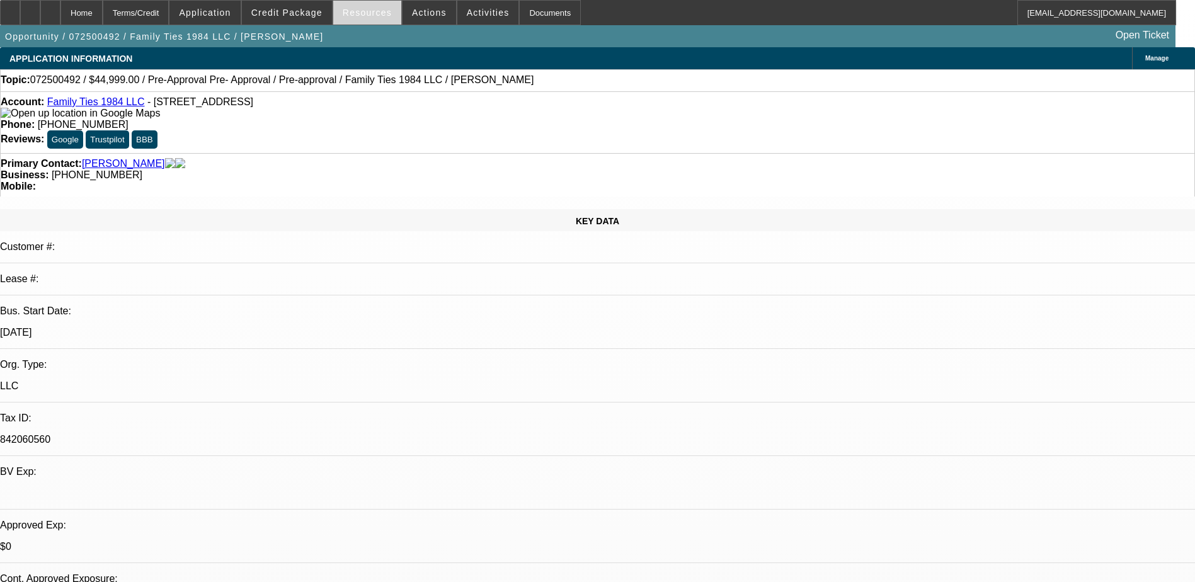
select select "2"
select select "0.1"
select select "1"
select select "2"
select select "4"
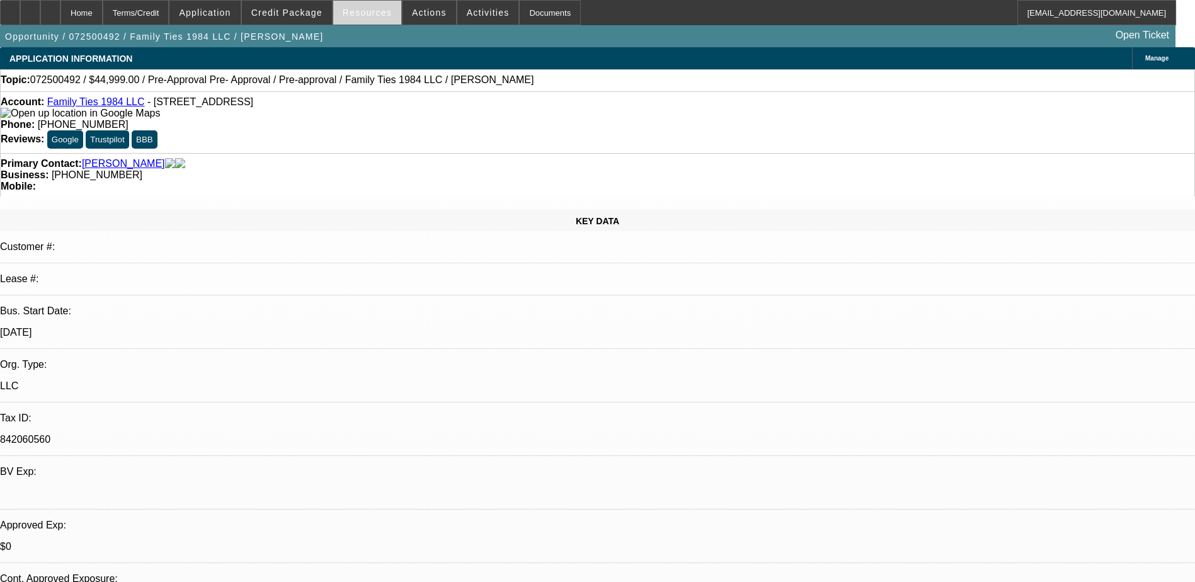
select select "1"
select select "4"
select select "1"
select select "2"
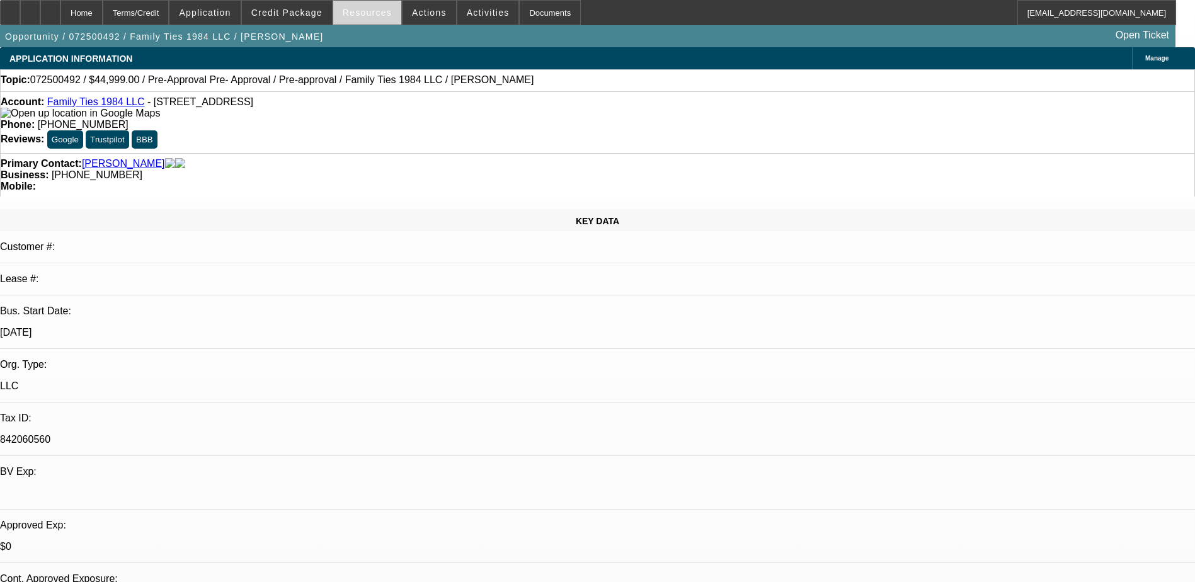
select select "4"
select select "1"
select select "2"
select select "4"
